Goal: Information Seeking & Learning: Learn about a topic

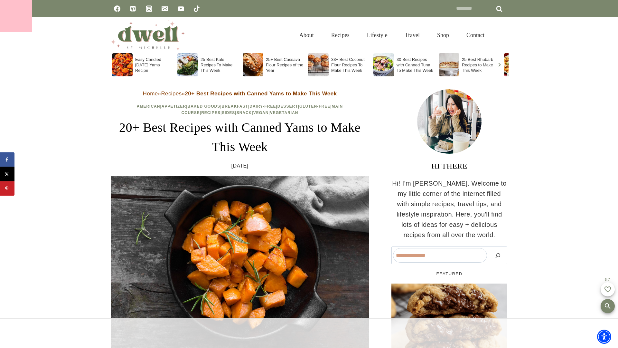
click at [16, 16] on div at bounding box center [16, 16] width 32 height 32
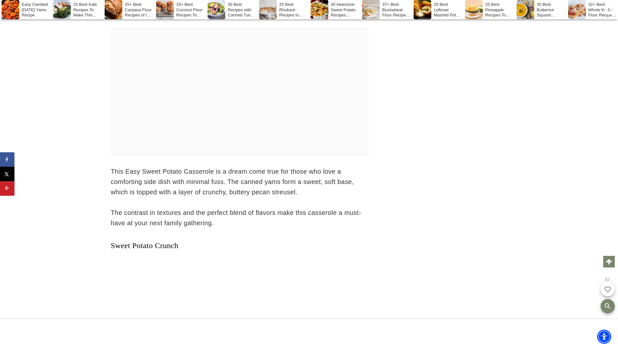
scroll to position [3825, 0]
